Goal: Navigation & Orientation: Find specific page/section

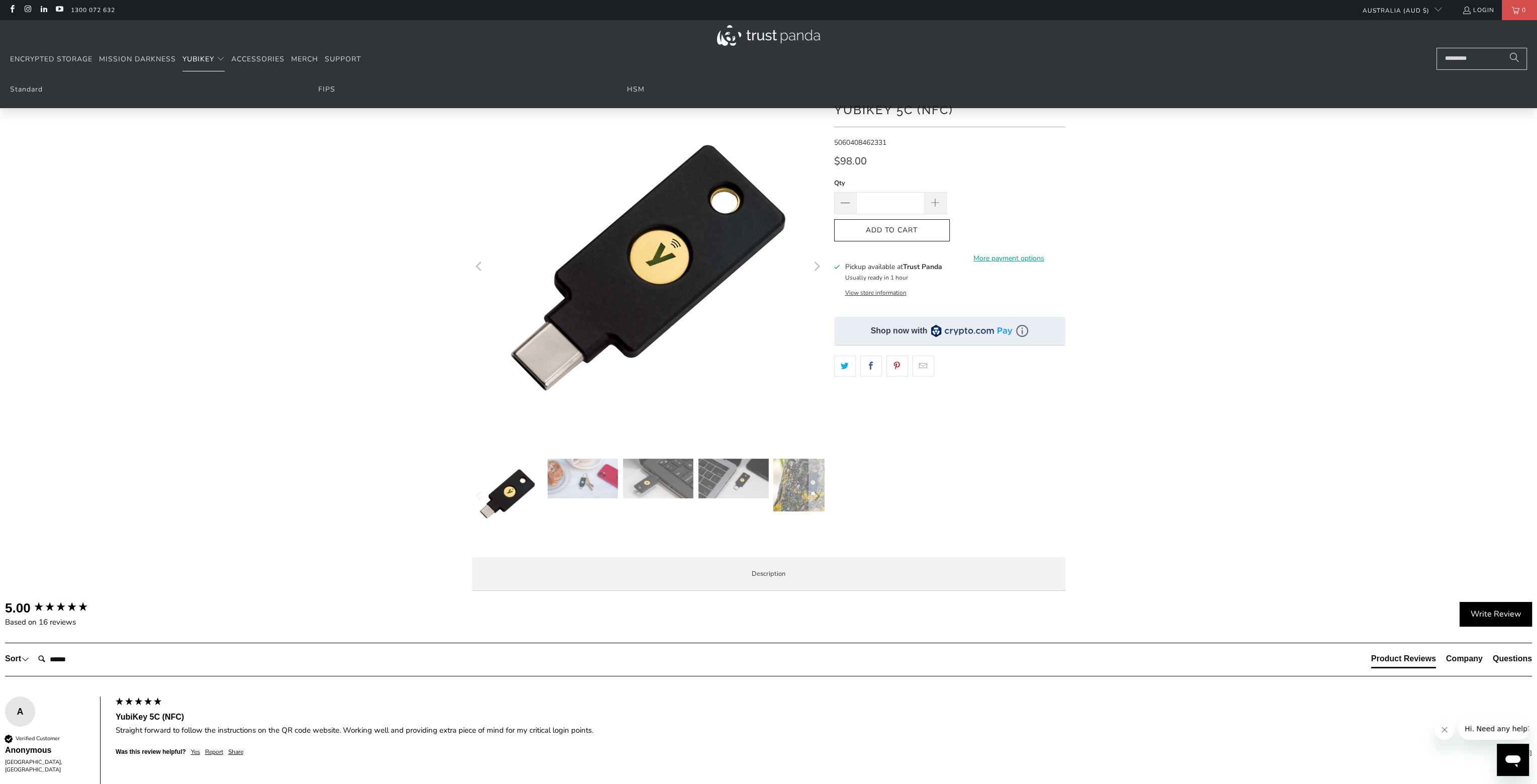
click at [200, 60] on span "YubiKey" at bounding box center [198, 59] width 32 height 10
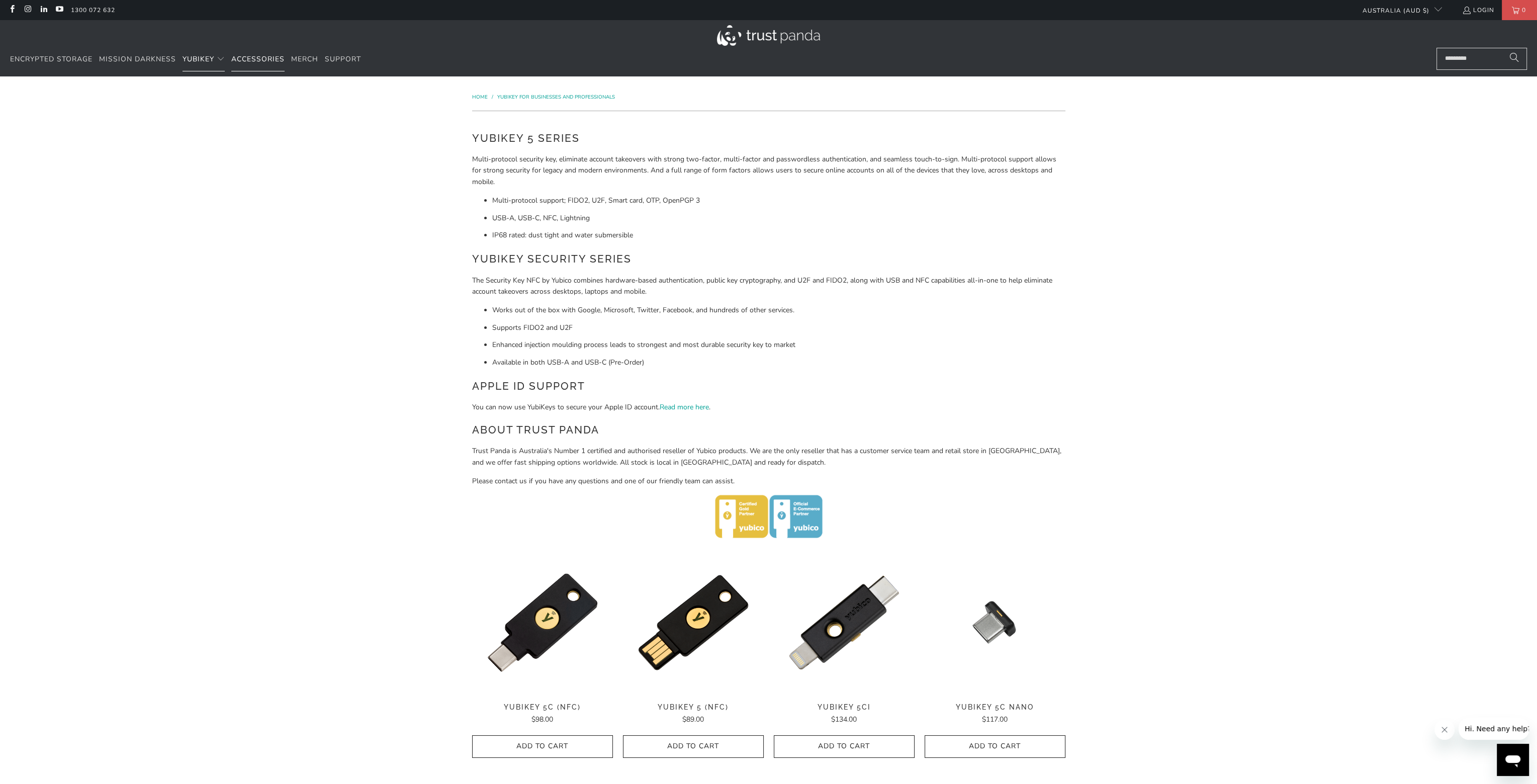
click at [260, 58] on span "Accessories" at bounding box center [258, 59] width 53 height 10
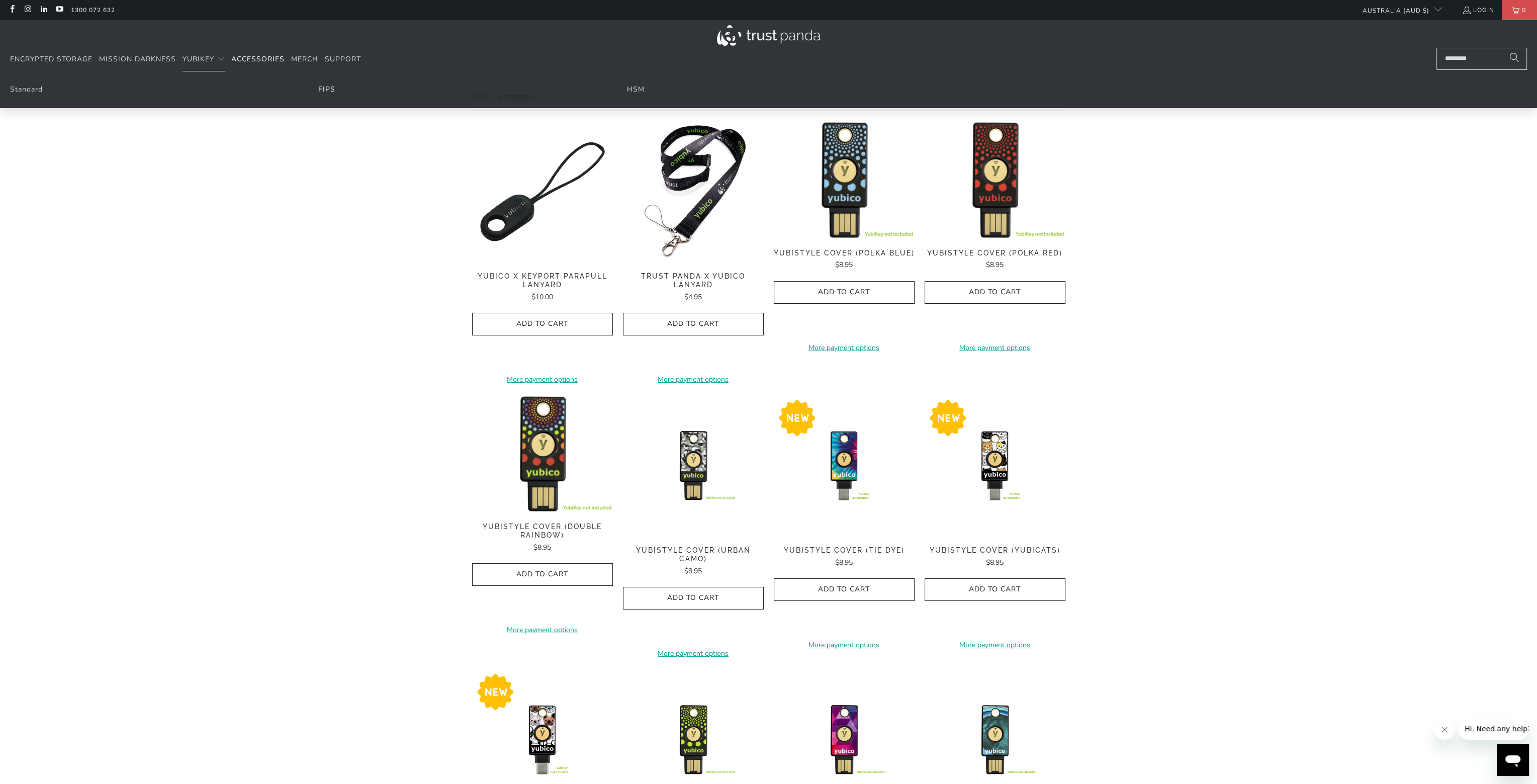
click at [319, 90] on link "FIPS" at bounding box center [326, 89] width 17 height 10
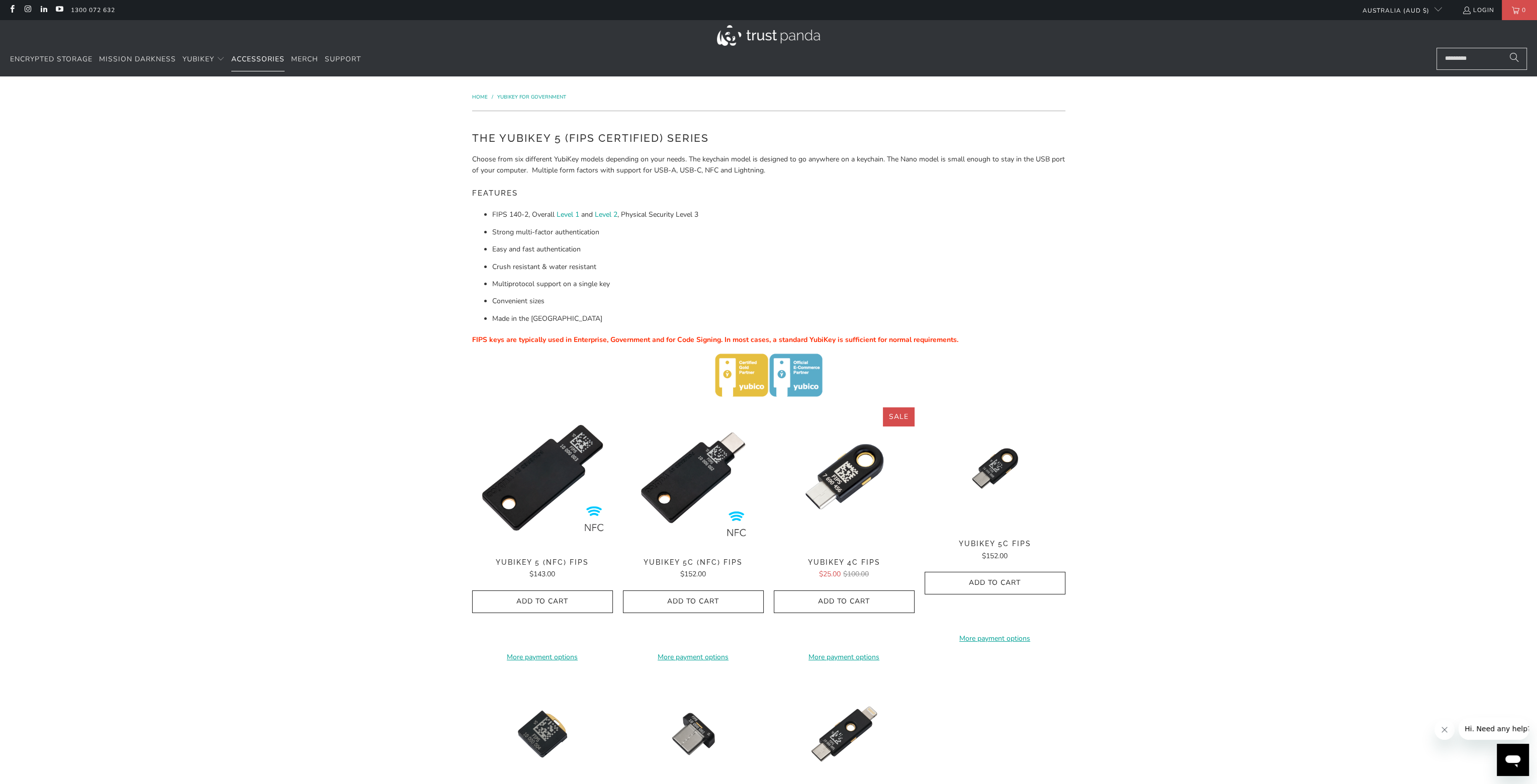
click at [271, 60] on span "Accessories" at bounding box center [258, 59] width 53 height 10
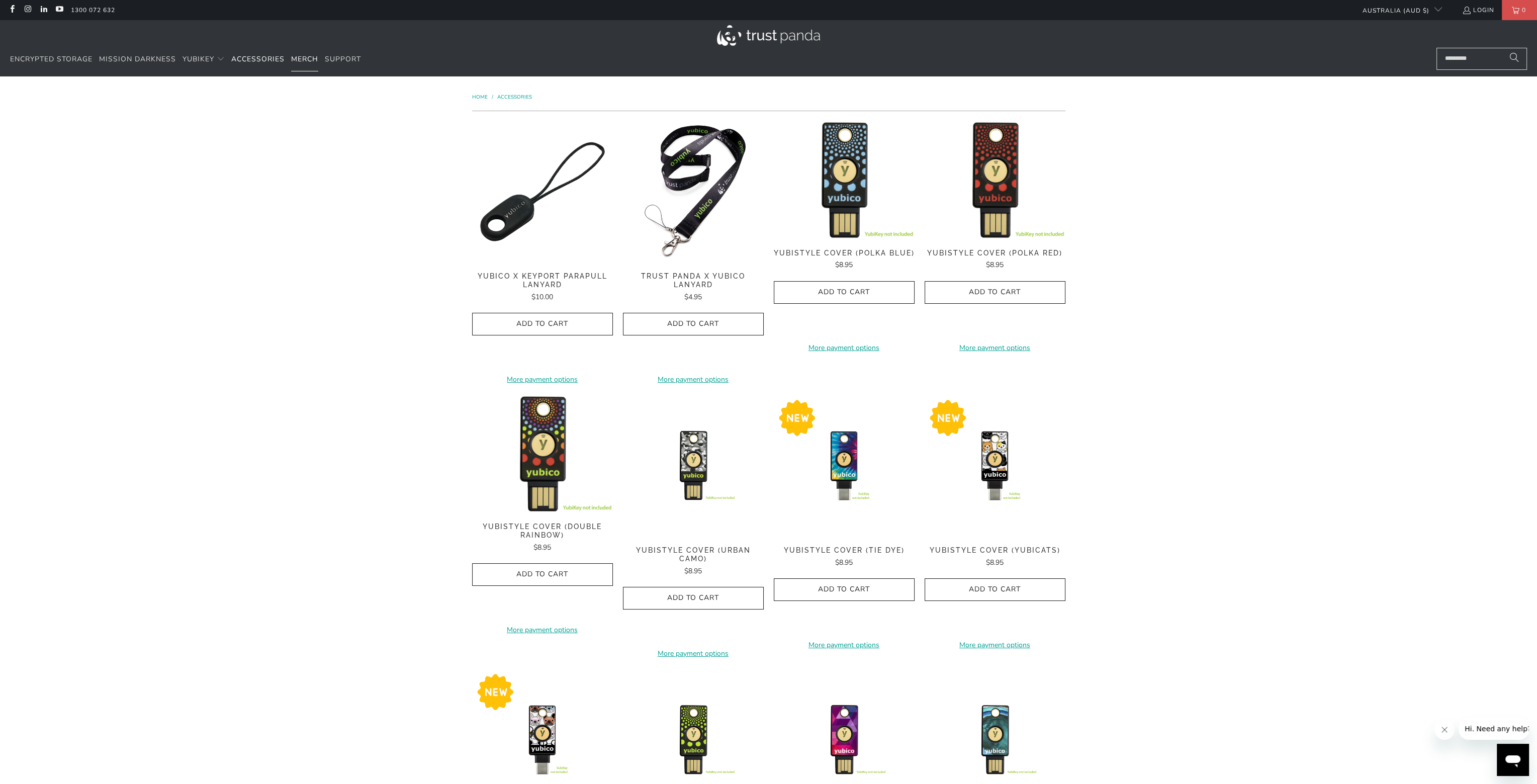
click at [312, 60] on span "Merch" at bounding box center [305, 59] width 27 height 10
